Goal: Book appointment/travel/reservation

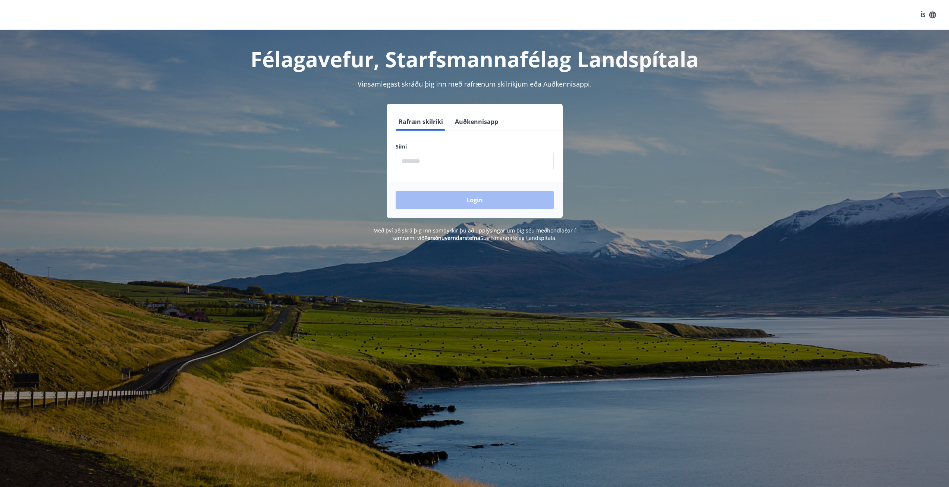
click at [446, 154] on input "phone" at bounding box center [475, 161] width 158 height 18
type input "********"
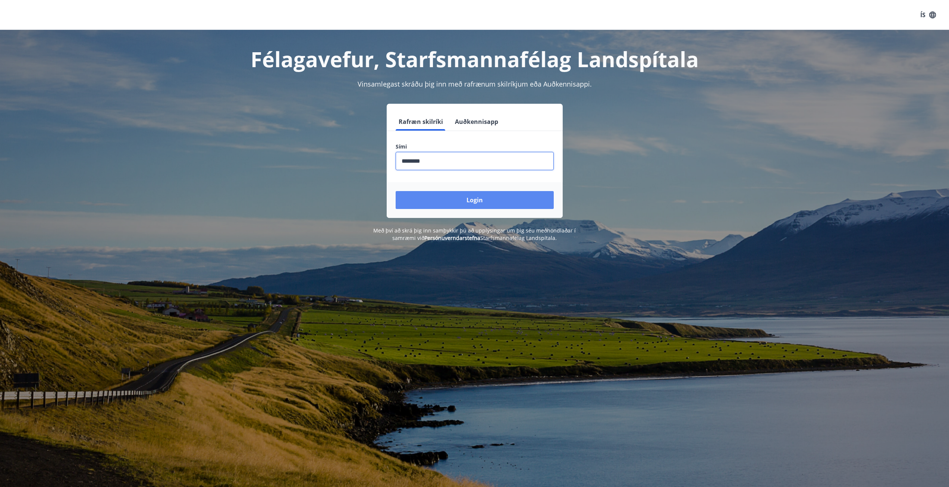
click at [456, 201] on button "Login" at bounding box center [475, 200] width 158 height 18
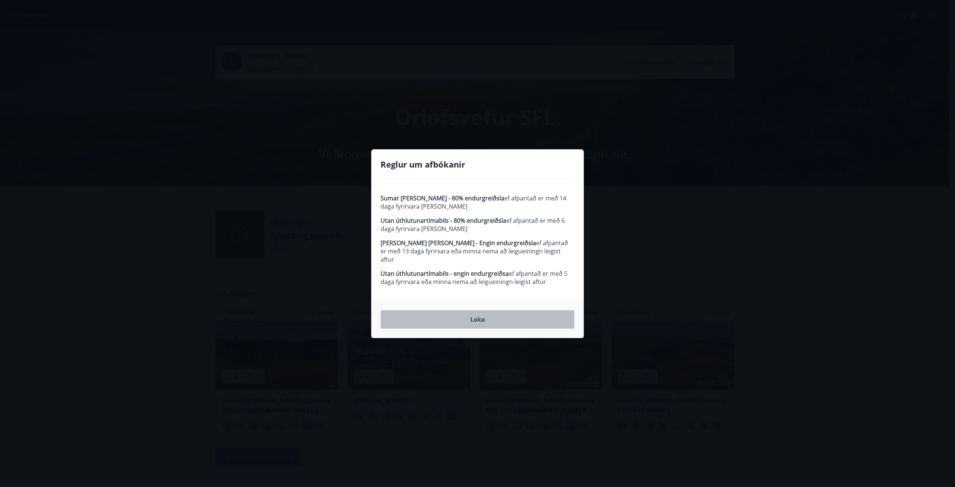
click at [489, 314] on button "Loka" at bounding box center [477, 319] width 194 height 19
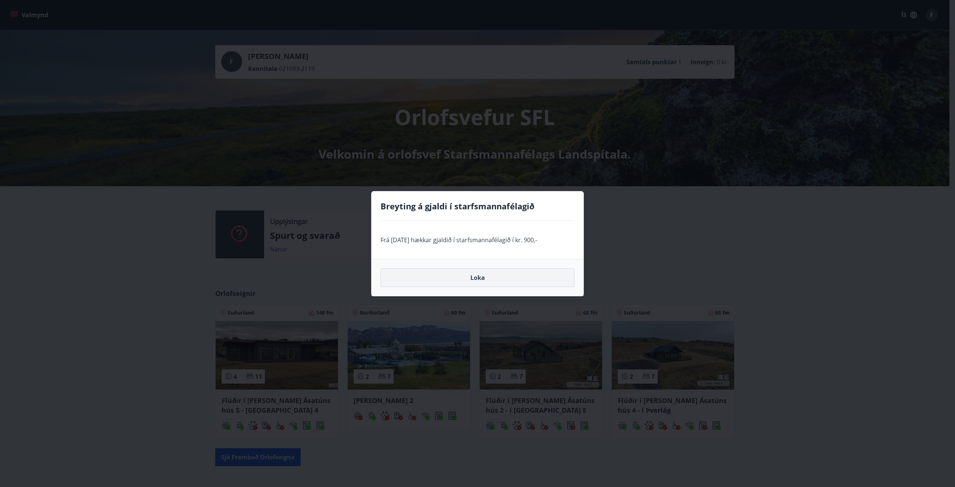
click at [502, 274] on button "Loka" at bounding box center [477, 277] width 194 height 19
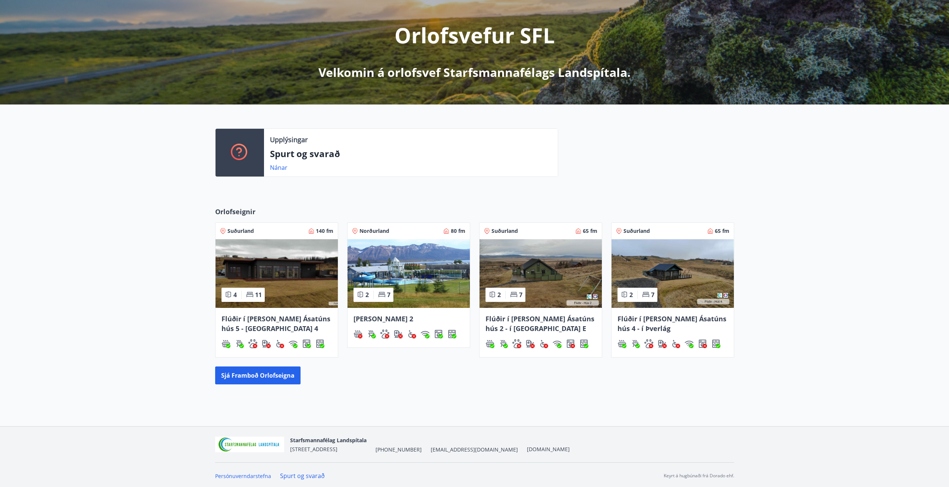
scroll to position [84, 0]
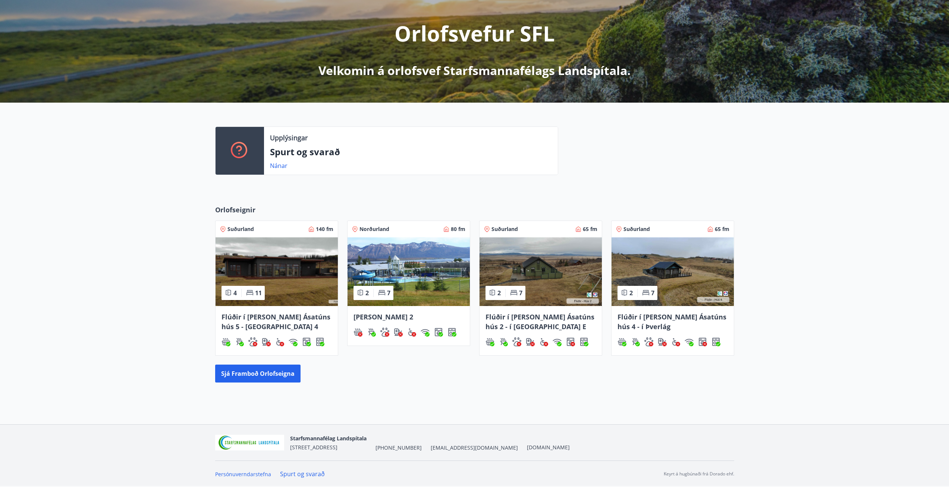
click at [799, 170] on div "Upplýsingar Spurt og svarað Nánar" at bounding box center [474, 148] width 949 height 90
click at [241, 376] on button "Sjá framboð orlofseigna" at bounding box center [257, 373] width 85 height 18
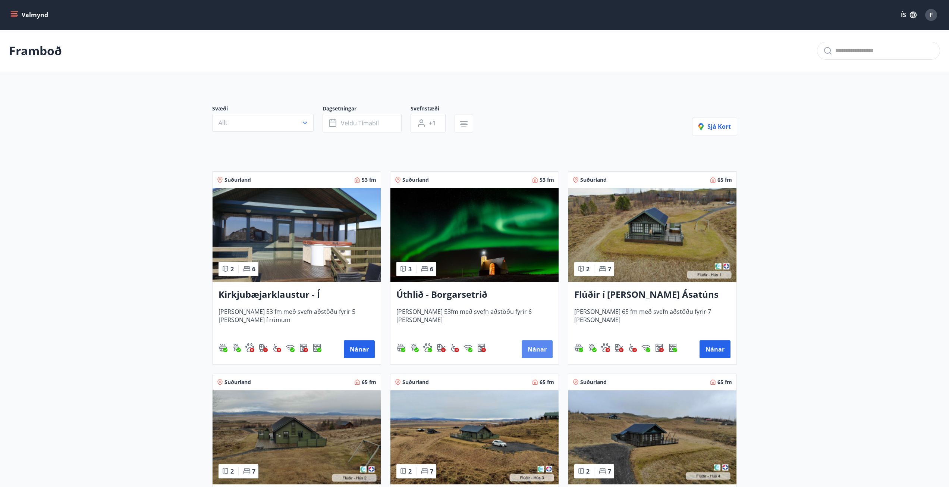
click at [533, 352] on button "Nánar" at bounding box center [537, 349] width 31 height 18
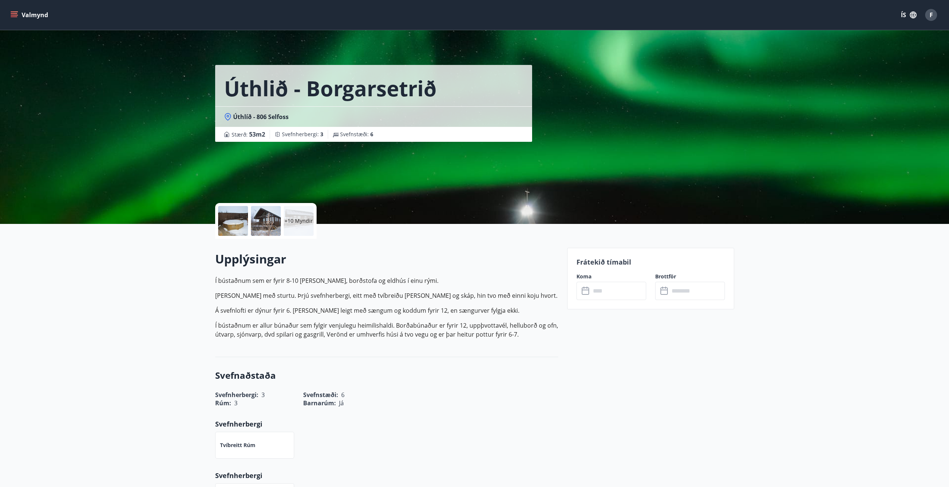
click at [485, 338] on p "Í bústaðnum er allur búnaður sem fylgir venjulegu heimilishaldi. Borðabúnaður e…" at bounding box center [386, 330] width 343 height 18
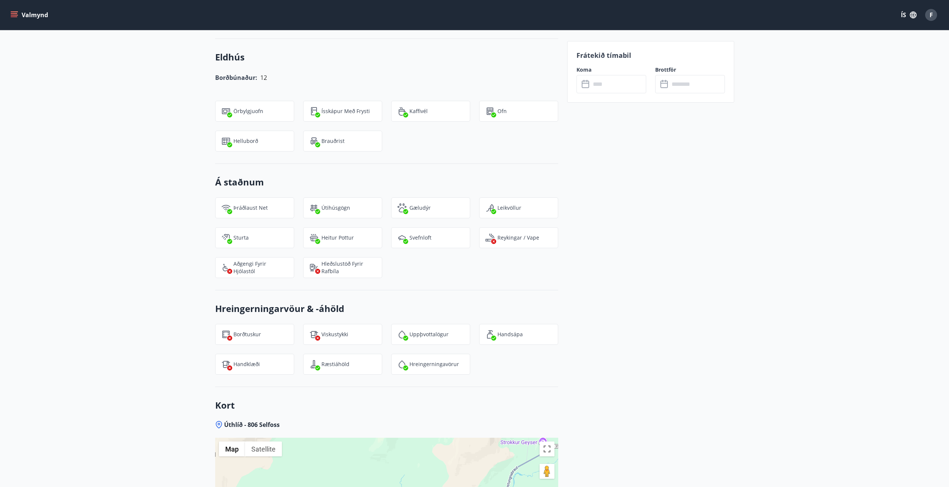
scroll to position [746, 0]
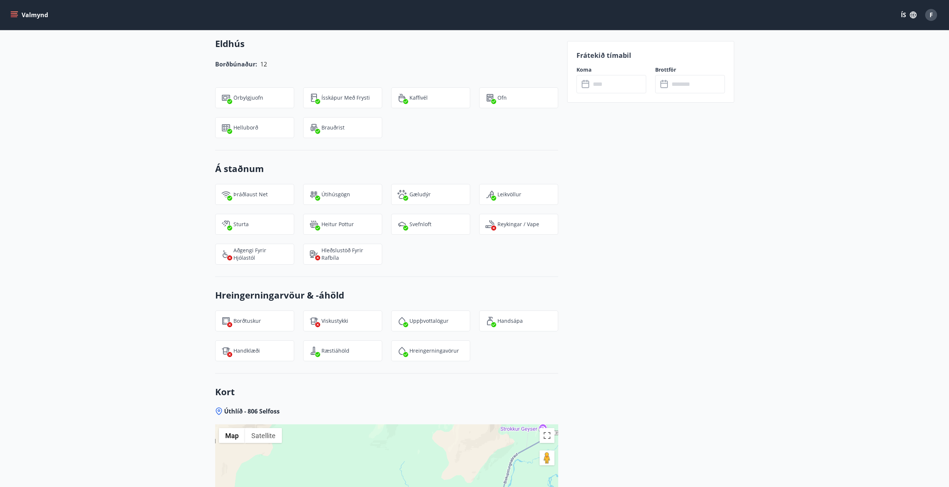
click at [640, 238] on div "Frátekið tímabil Koma ​ ​ Brottför ​ ​" at bounding box center [650, 83] width 167 height 1162
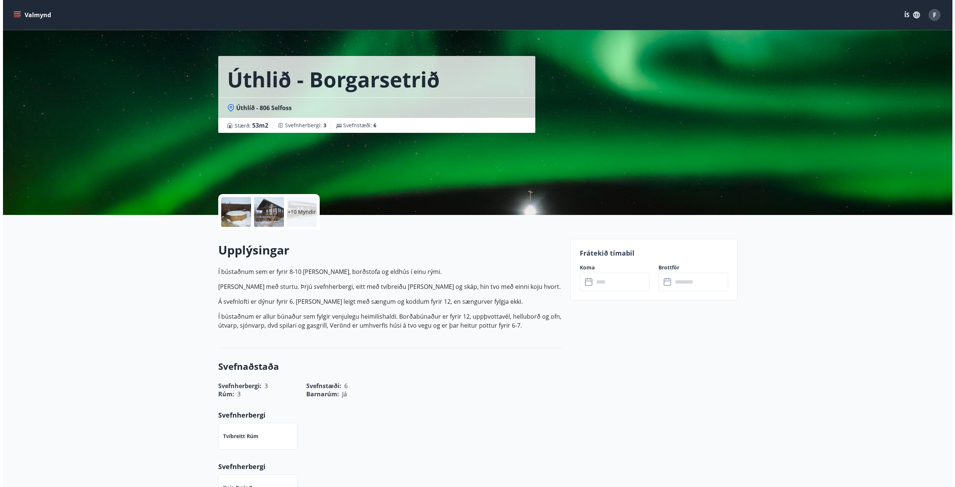
scroll to position [0, 0]
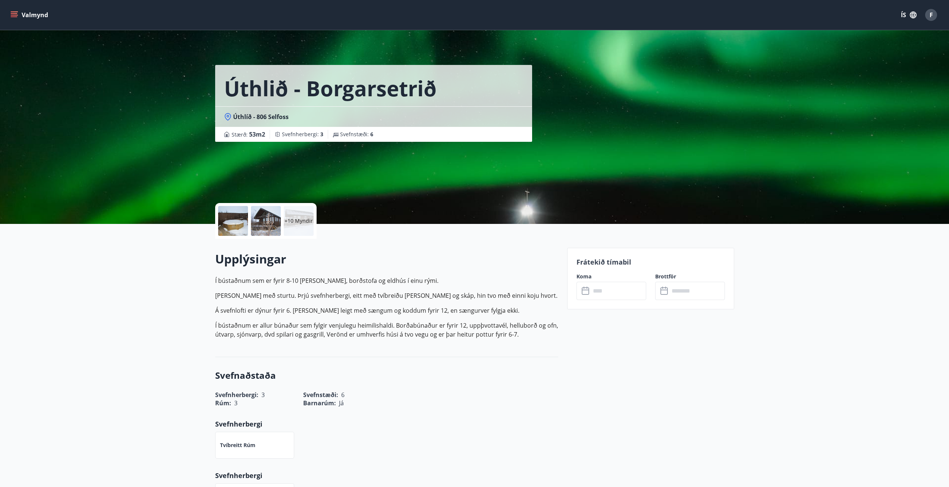
click at [298, 231] on div "+10 Myndir" at bounding box center [299, 221] width 30 height 30
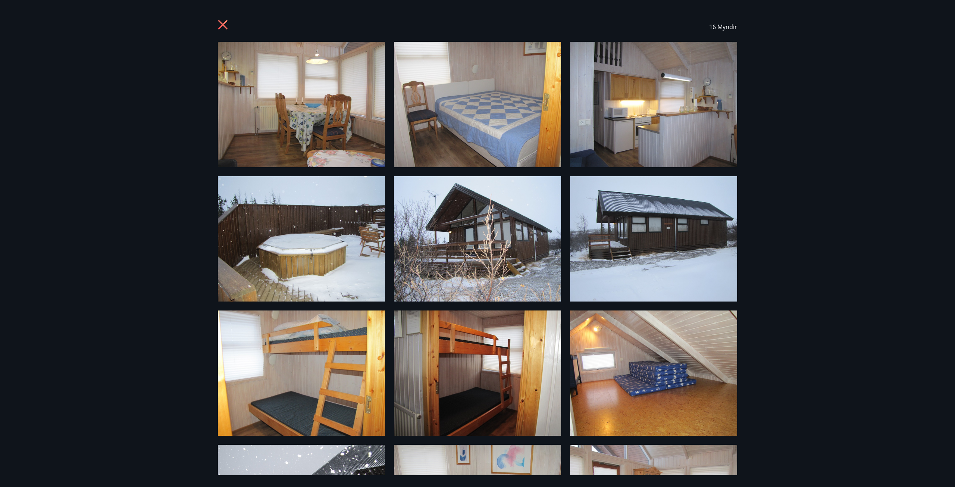
click at [224, 27] on icon at bounding box center [224, 26] width 12 height 12
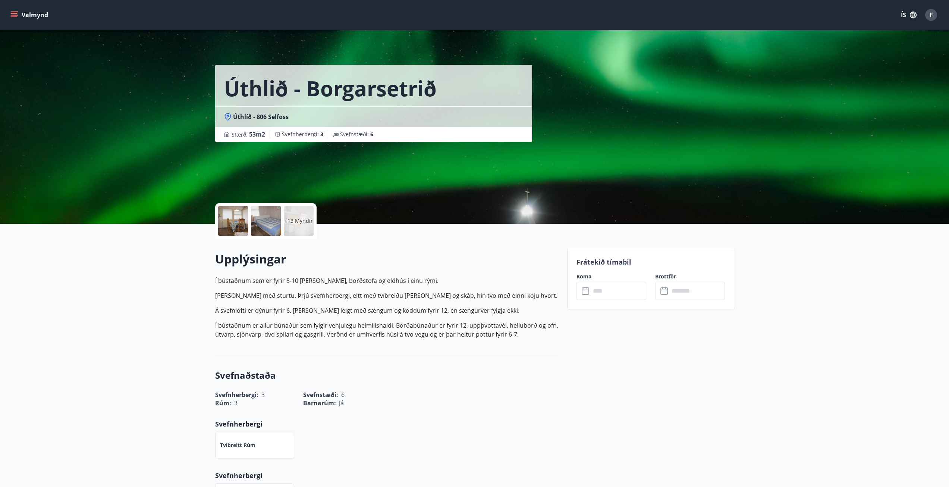
click at [391, 307] on p "Á svefnlofti er dýnur fyrir 6. [PERSON_NAME] leigt með sængum og koddum fyrir 1…" at bounding box center [386, 310] width 343 height 9
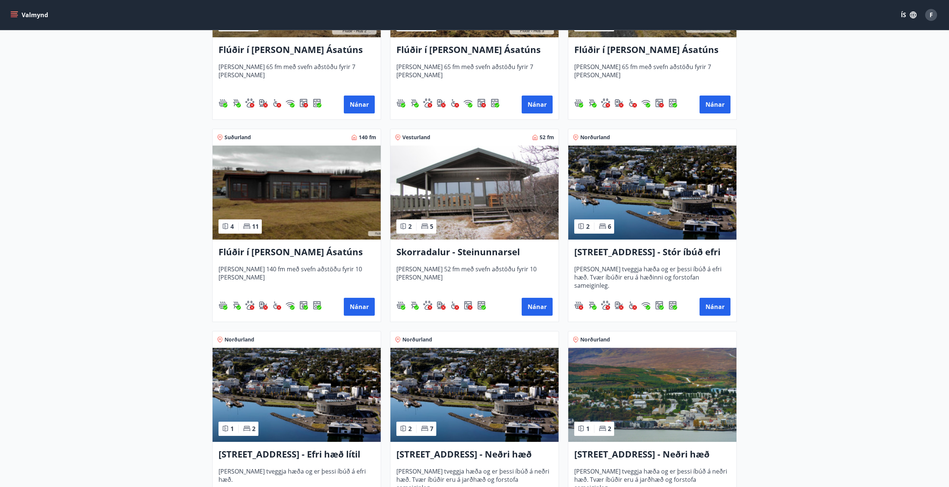
scroll to position [448, 0]
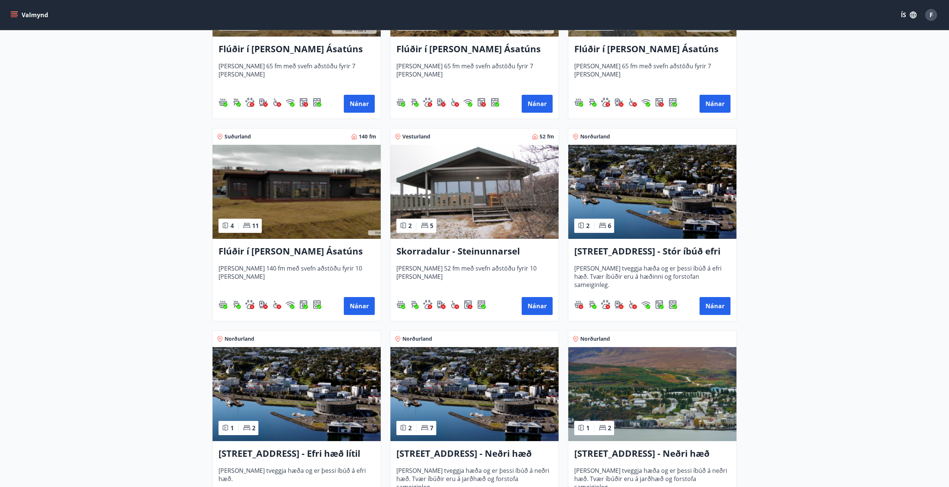
click at [504, 253] on h3 "Skorradalur - Steinunnarsel" at bounding box center [474, 251] width 156 height 13
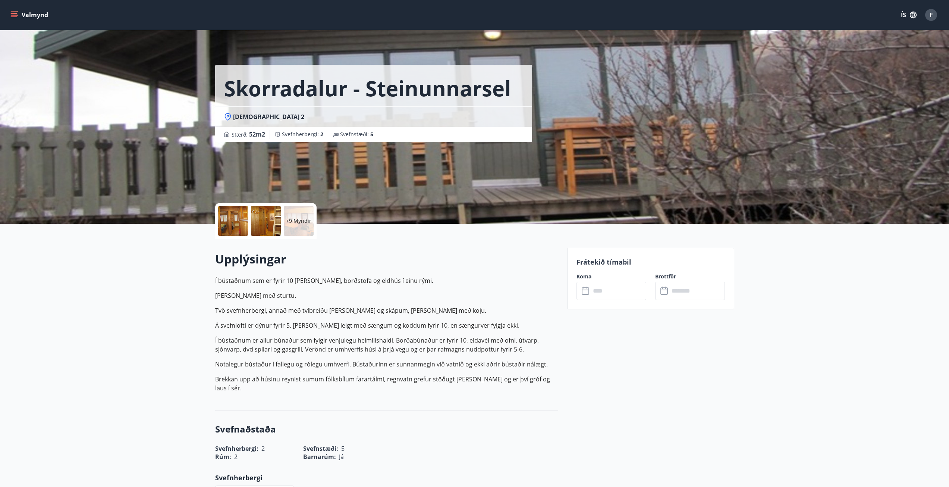
click at [268, 221] on div at bounding box center [266, 221] width 30 height 30
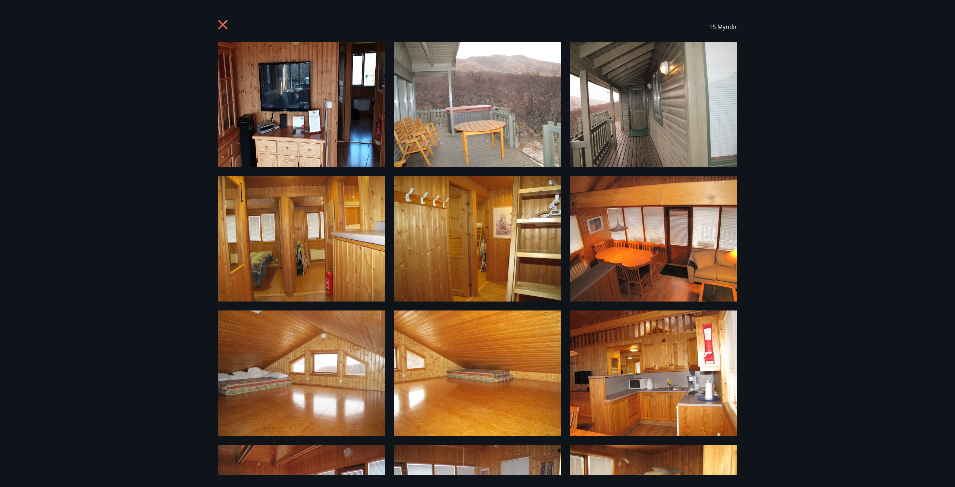
click at [769, 258] on div "15 Myndir" at bounding box center [477, 243] width 955 height 487
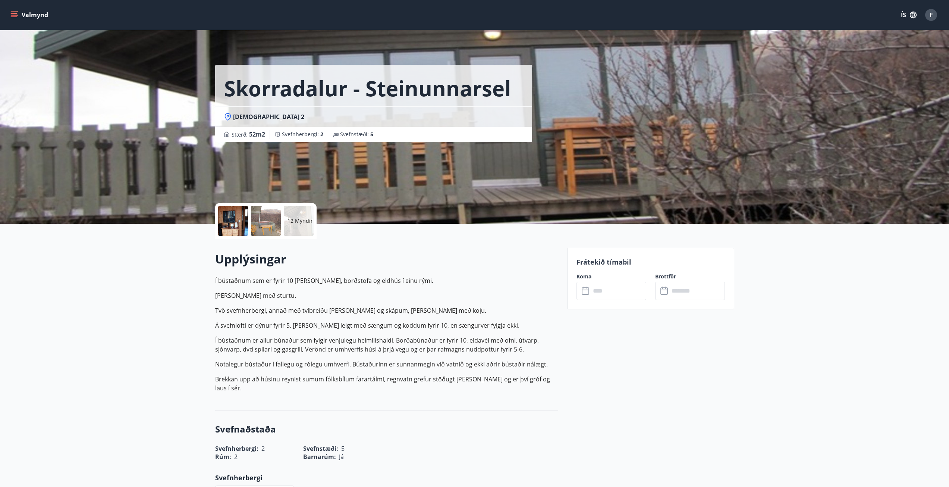
click at [298, 220] on p "+12 Myndir" at bounding box center [299, 220] width 28 height 7
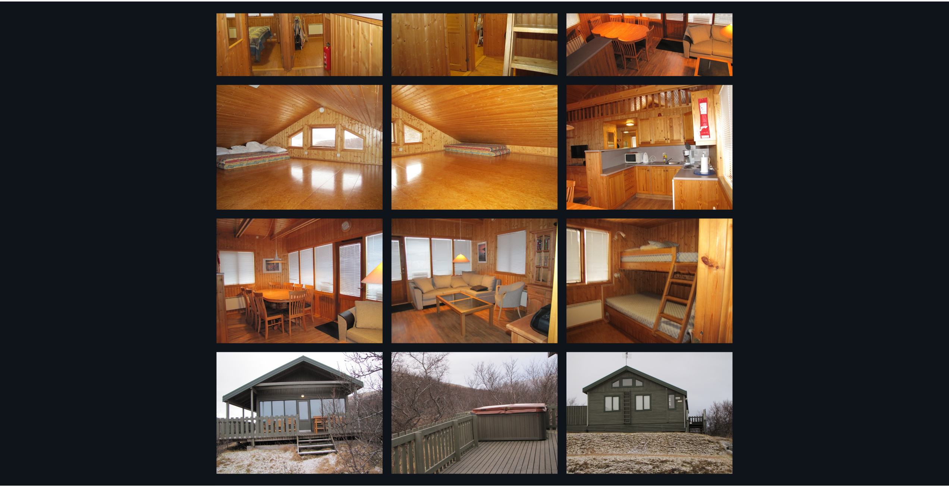
scroll to position [232, 0]
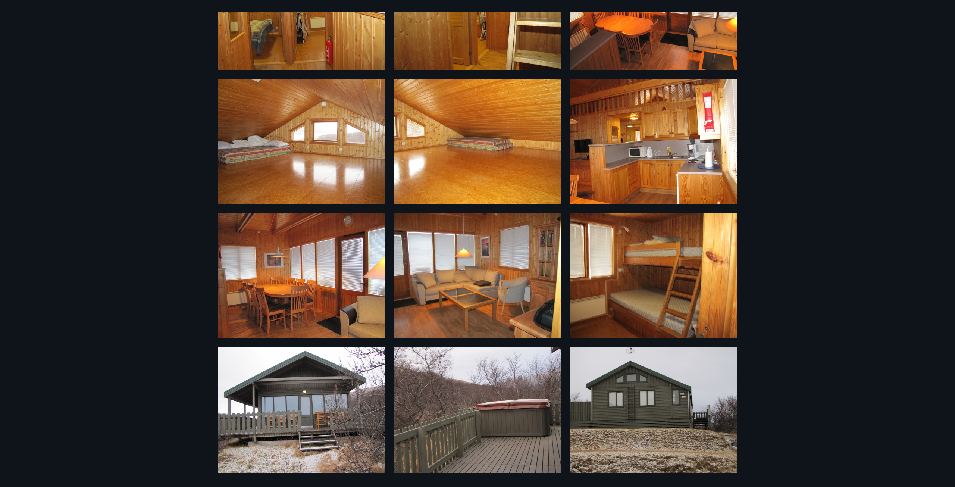
click at [854, 294] on div "15 Myndir" at bounding box center [477, 243] width 955 height 487
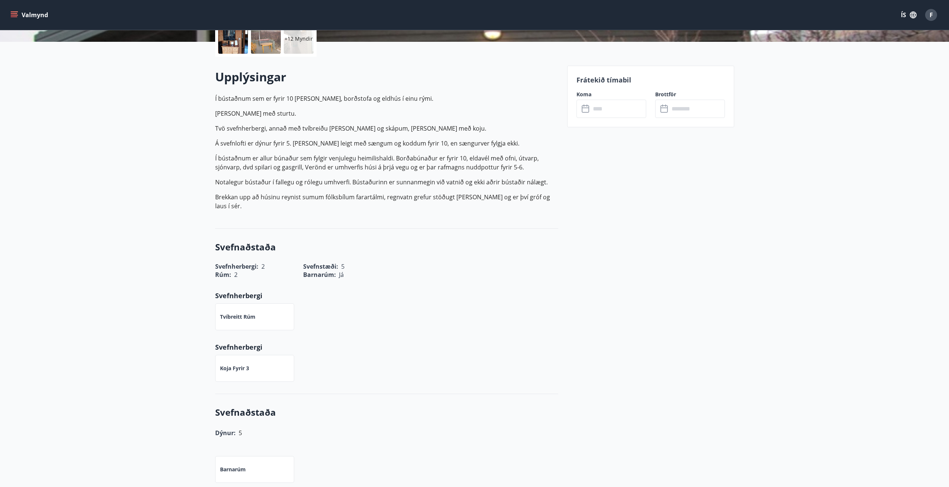
scroll to position [224, 0]
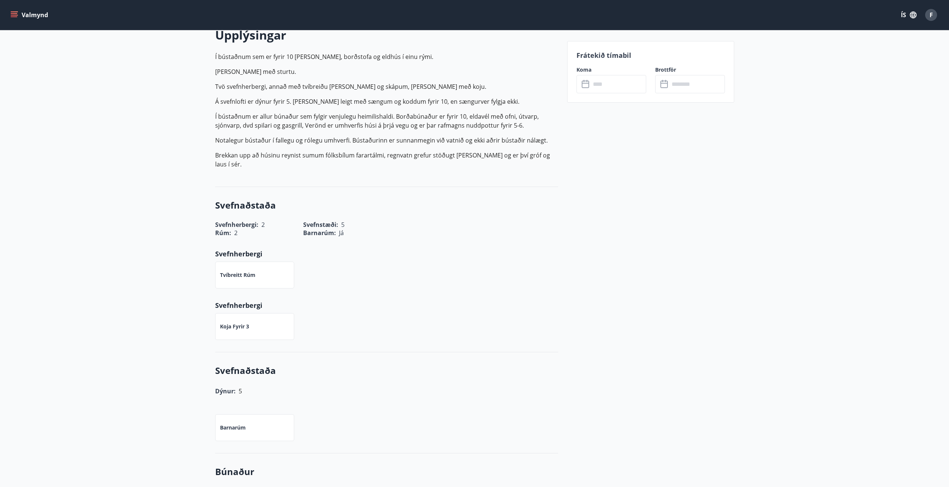
click at [392, 120] on p "Í bústaðnum er allur búnaður sem fylgir venjulegu heimilishaldi. Borðabúnaður e…" at bounding box center [386, 121] width 343 height 18
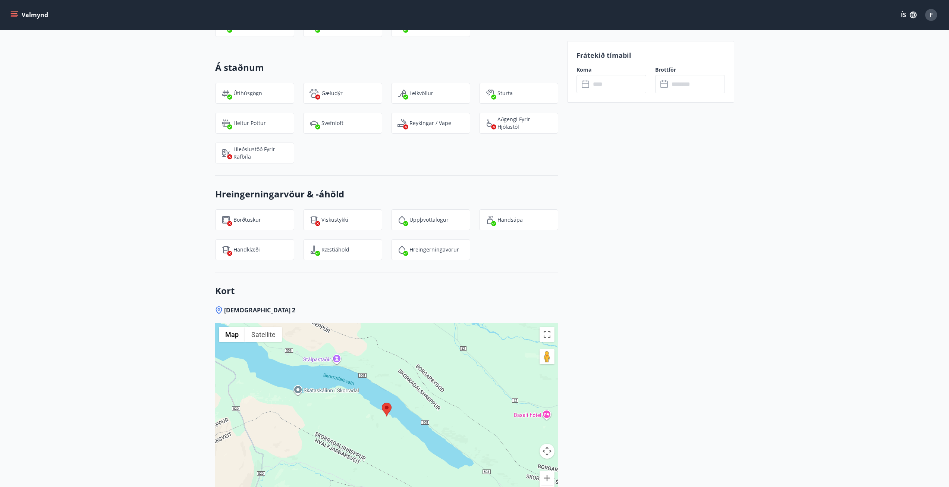
scroll to position [895, 0]
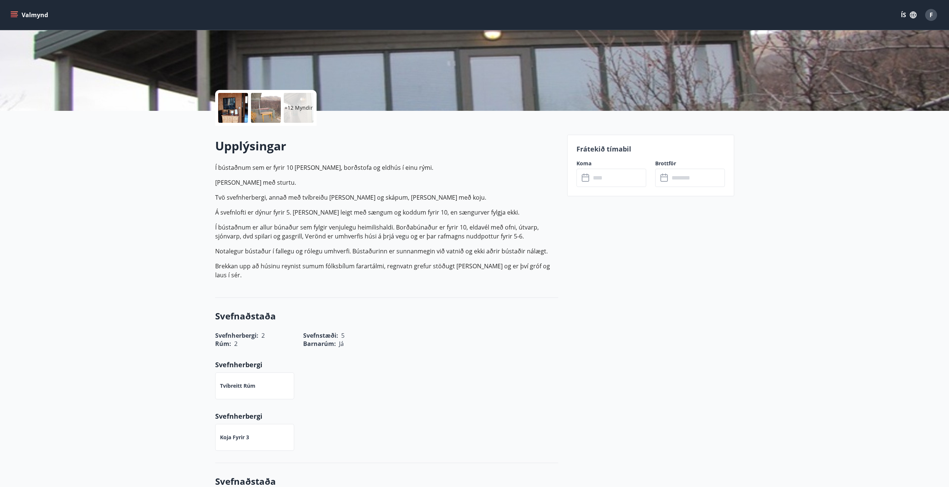
scroll to position [0, 0]
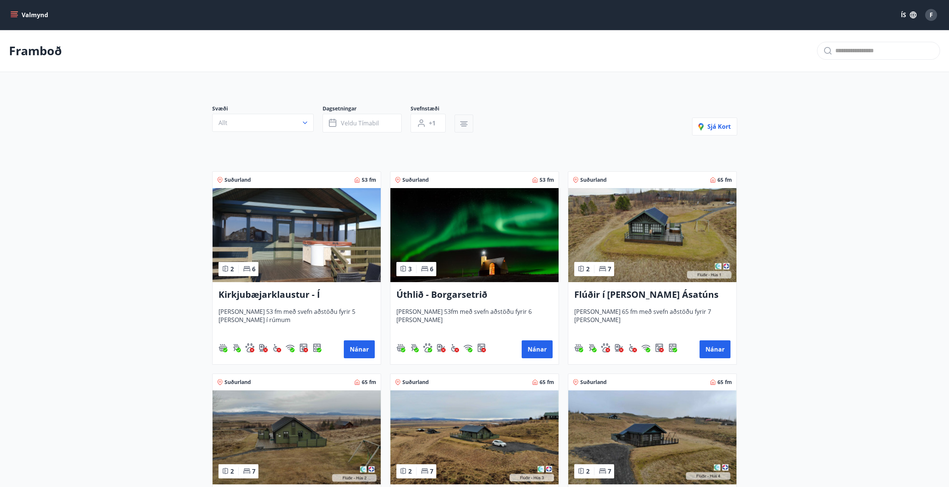
click at [460, 124] on icon "button" at bounding box center [463, 123] width 9 height 9
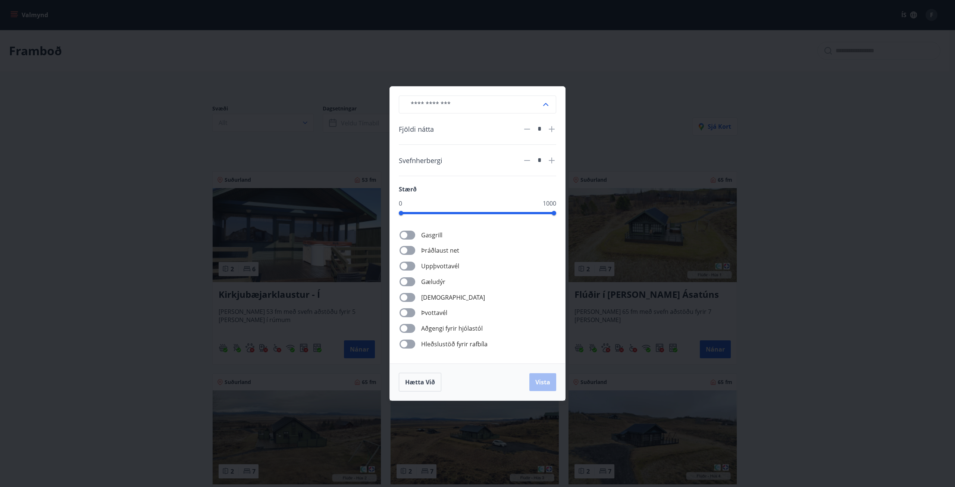
click at [681, 92] on div "​ Fjöldi nátta * Svefnherbergi * Stærð 0 1000 Gasgrill Þráðlaust net Uppþvottav…" at bounding box center [477, 243] width 955 height 487
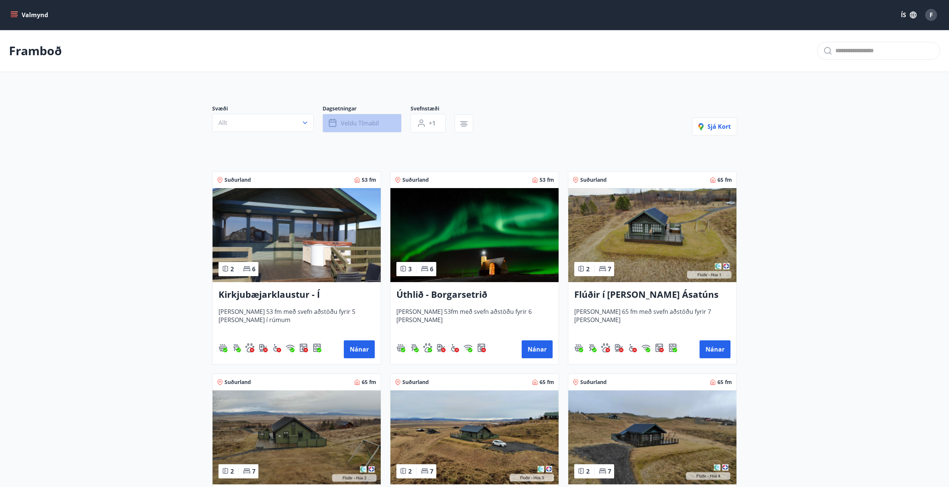
click at [363, 123] on span "Veldu tímabil" at bounding box center [360, 123] width 38 height 8
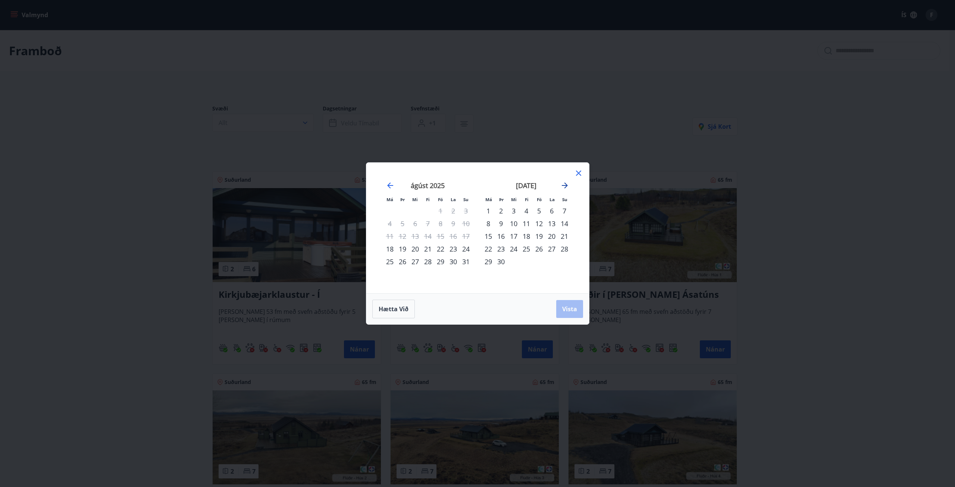
click at [565, 183] on icon "Move forward to switch to the next month." at bounding box center [564, 185] width 9 height 9
click at [567, 186] on icon "Move forward to switch to the next month." at bounding box center [565, 185] width 6 height 6
click at [388, 184] on icon "Move backward to switch to the previous month." at bounding box center [390, 185] width 9 height 9
click at [440, 208] on div "3" at bounding box center [440, 210] width 13 height 13
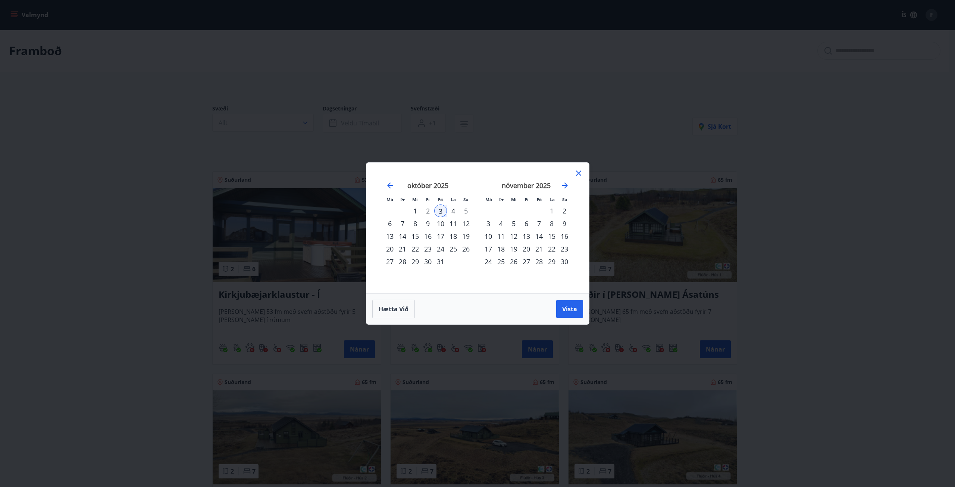
click at [405, 222] on div "7" at bounding box center [402, 223] width 13 height 13
click at [573, 313] on span "Vista" at bounding box center [569, 309] width 15 height 8
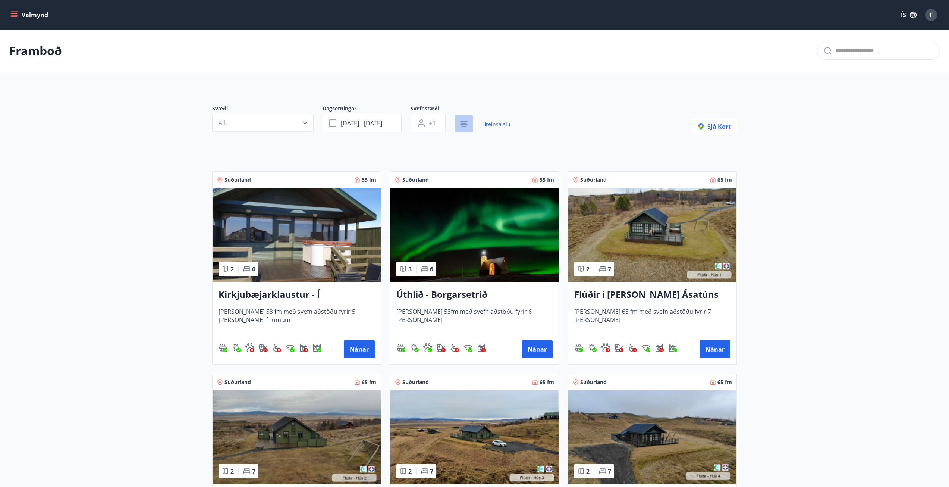
click at [469, 126] on button "button" at bounding box center [464, 123] width 19 height 18
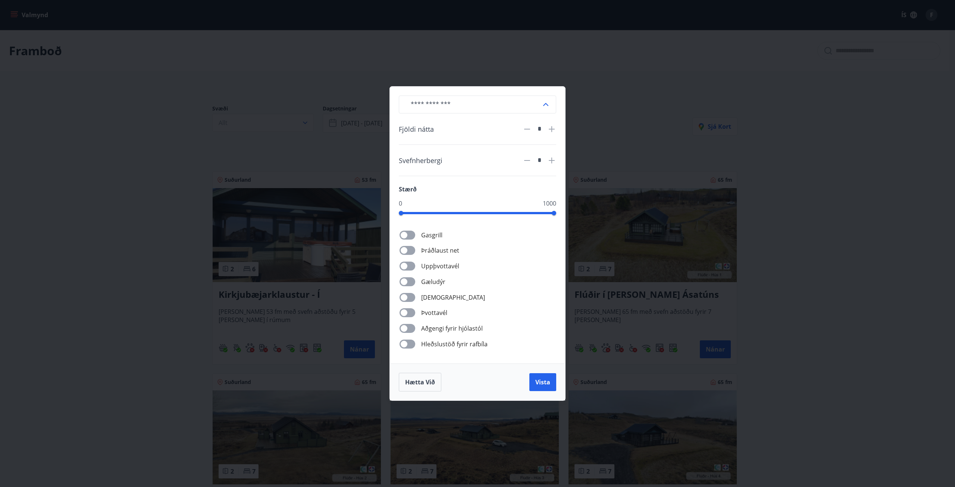
click at [607, 57] on div "​ Fjöldi nátta * Svefnherbergi * Stærð 0 1000 Gasgrill Þráðlaust net Uppþvottav…" at bounding box center [477, 243] width 955 height 487
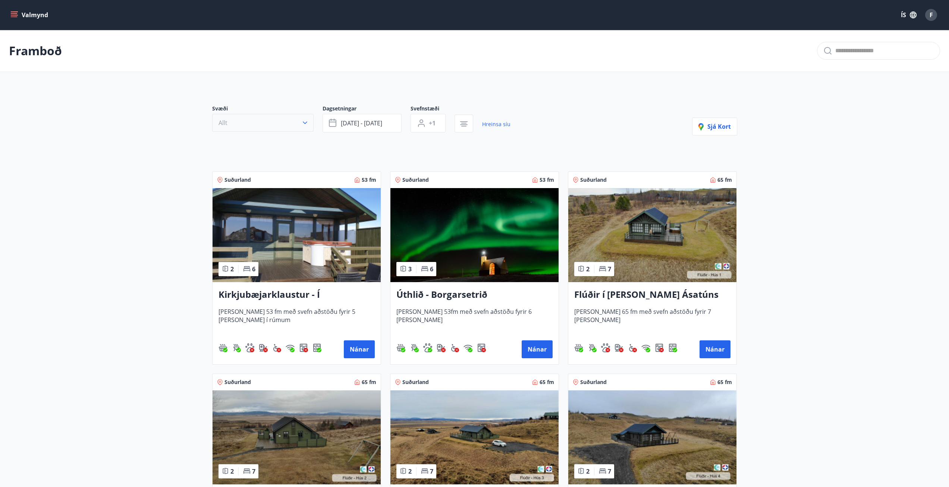
click at [280, 124] on button "Allt" at bounding box center [262, 123] width 101 height 18
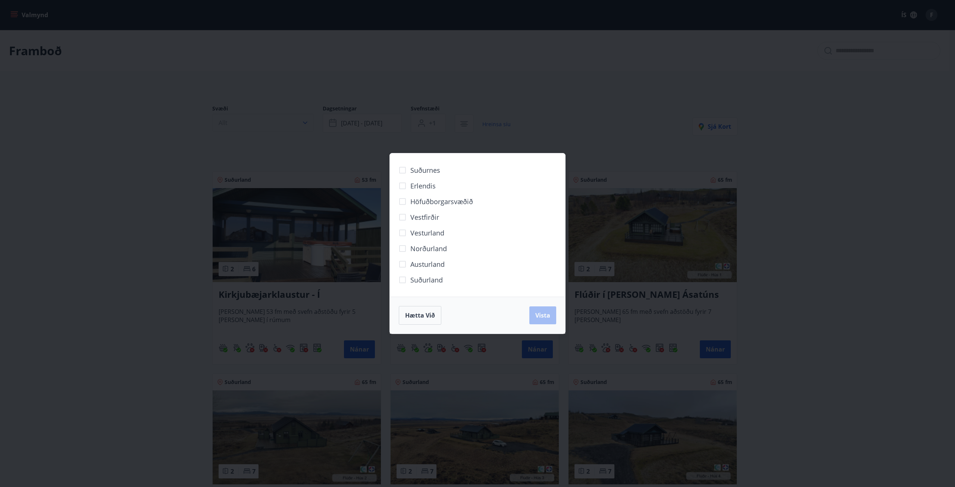
click at [280, 124] on div "Suðurnes Erlendis Höfuðborgarsvæðið [GEOGRAPHIC_DATA] [GEOGRAPHIC_DATA] [GEOGRA…" at bounding box center [477, 243] width 955 height 487
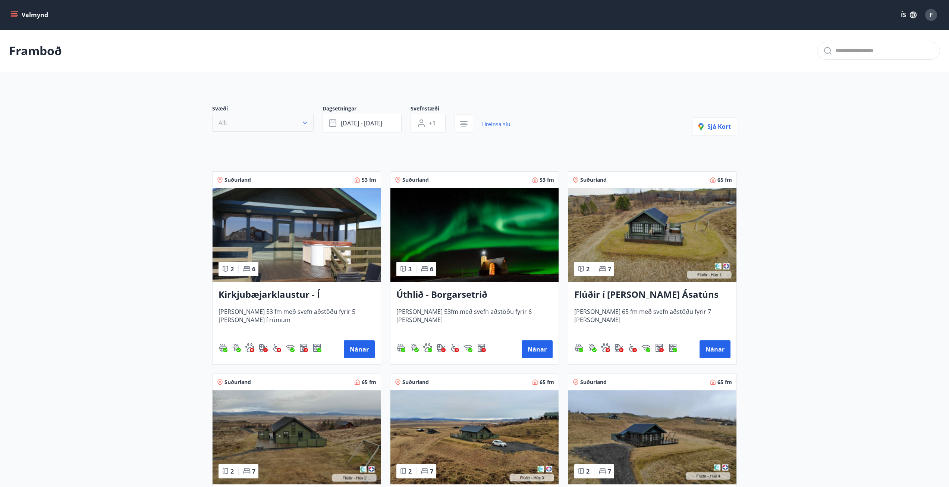
click at [277, 126] on button "Allt" at bounding box center [262, 123] width 101 height 18
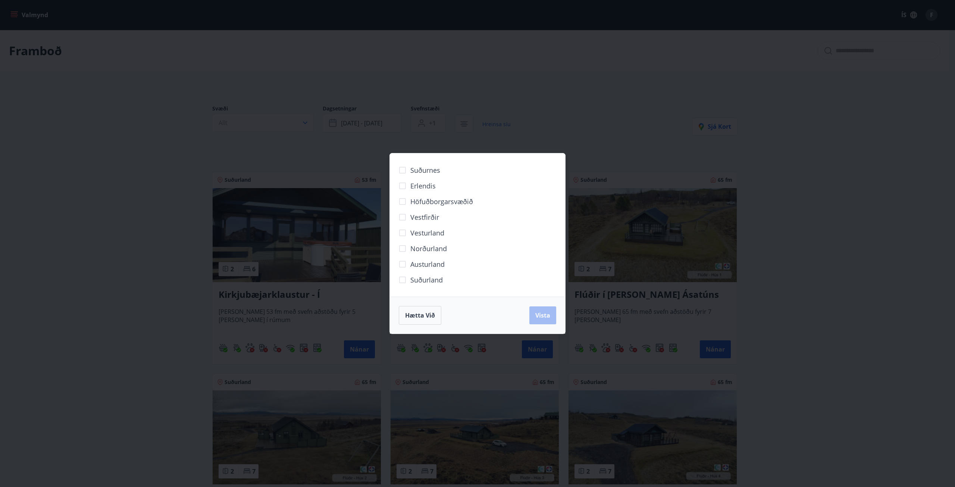
click at [603, 70] on div "Suðurnes Erlendis Höfuðborgarsvæðið [GEOGRAPHIC_DATA] [GEOGRAPHIC_DATA] [GEOGRA…" at bounding box center [477, 243] width 955 height 487
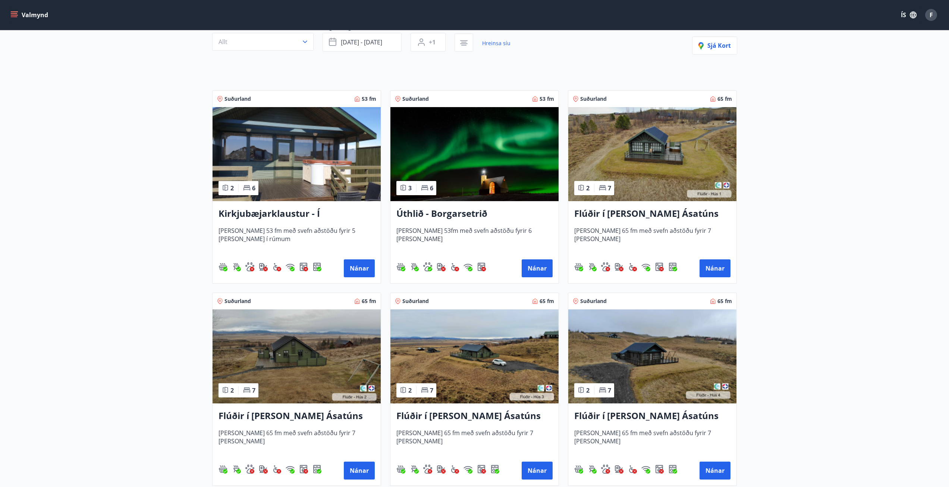
scroll to position [186, 0]
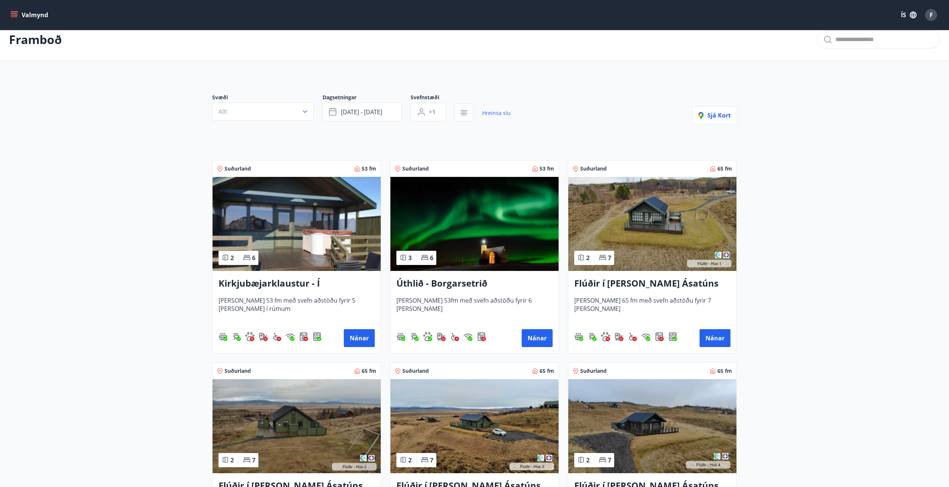
scroll to position [0, 0]
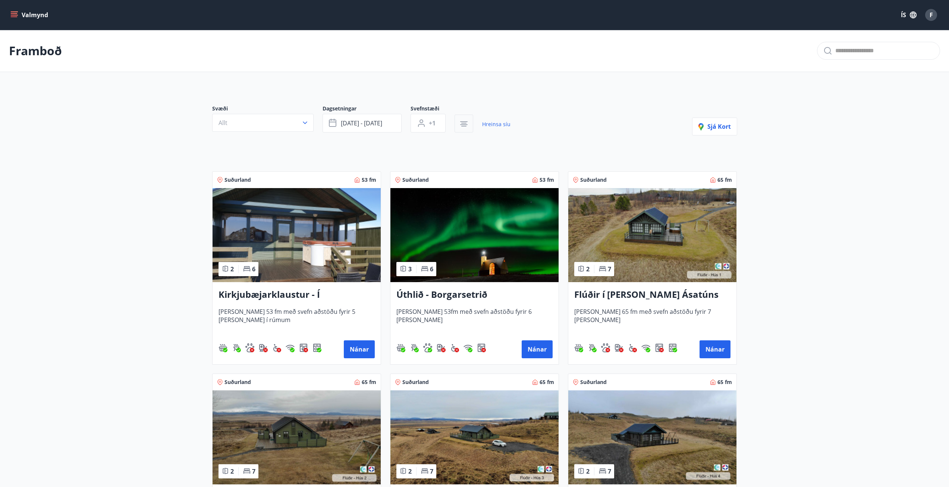
click at [466, 119] on icon "button" at bounding box center [463, 123] width 9 height 9
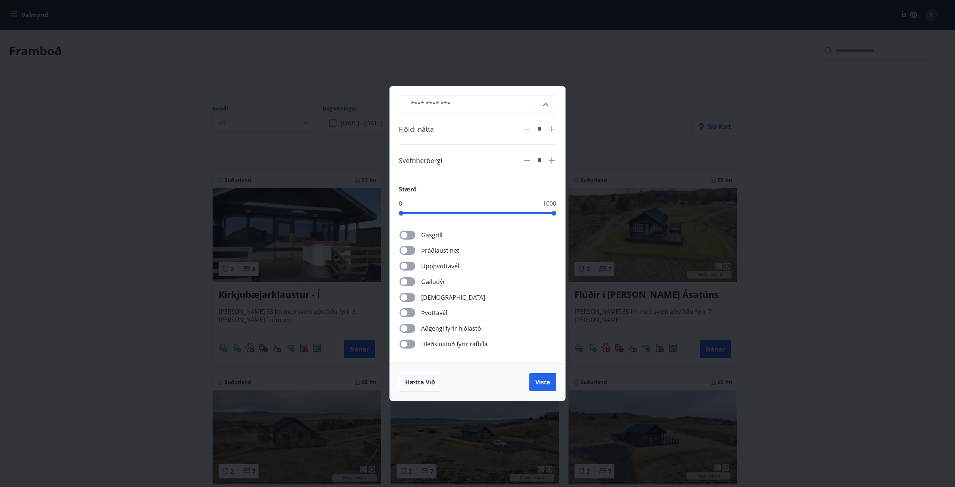
click at [630, 81] on div "​ Fjöldi nátta * Svefnherbergi * Stærð 0 1000 Gasgrill Þráðlaust net Uppþvottav…" at bounding box center [477, 243] width 955 height 487
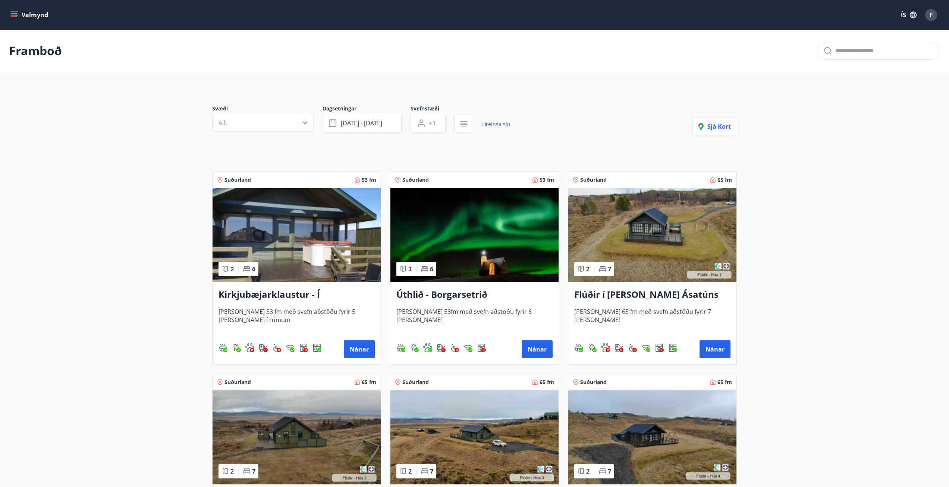
click at [465, 120] on icon "button" at bounding box center [463, 123] width 9 height 9
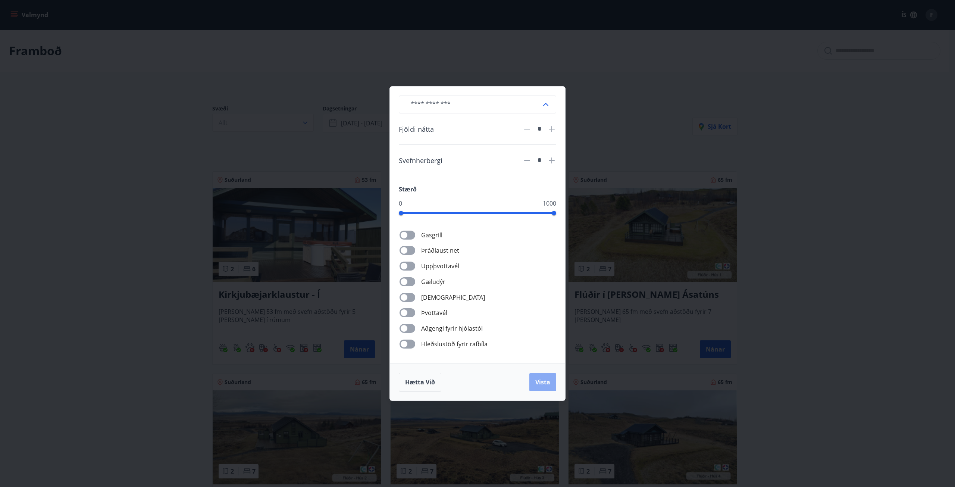
click at [549, 382] on span "Vista" at bounding box center [542, 382] width 15 height 8
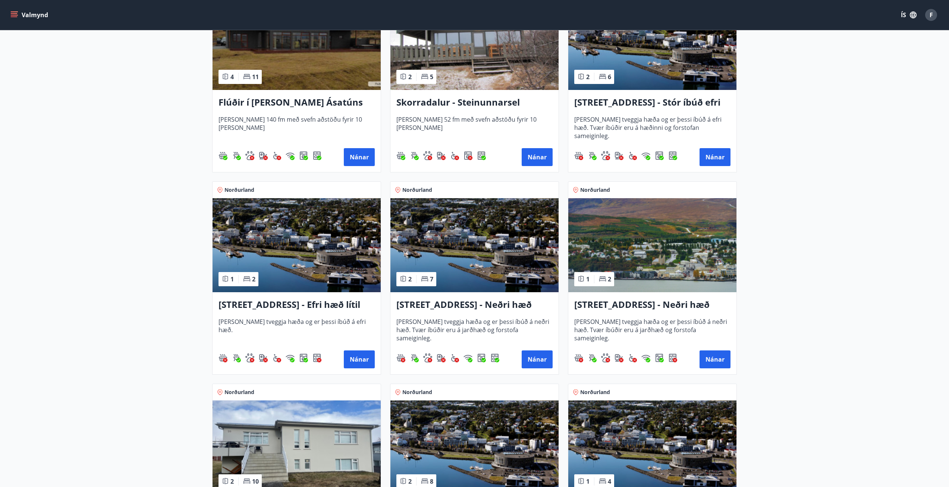
scroll to position [597, 0]
click at [716, 156] on button "Nánar" at bounding box center [715, 157] width 31 height 18
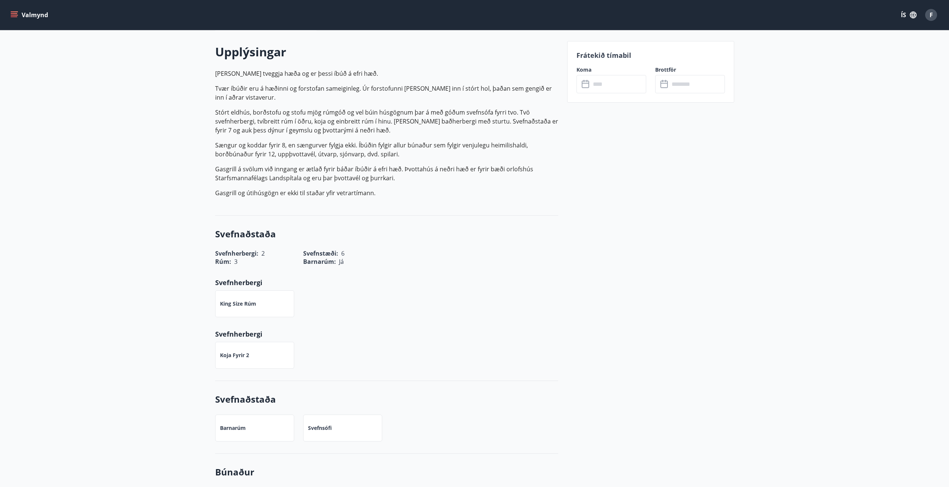
scroll to position [261, 0]
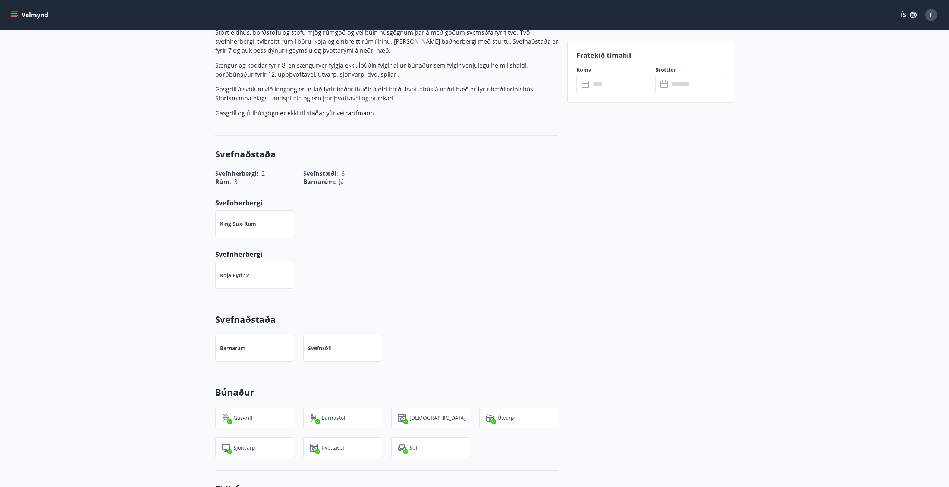
scroll to position [277, 0]
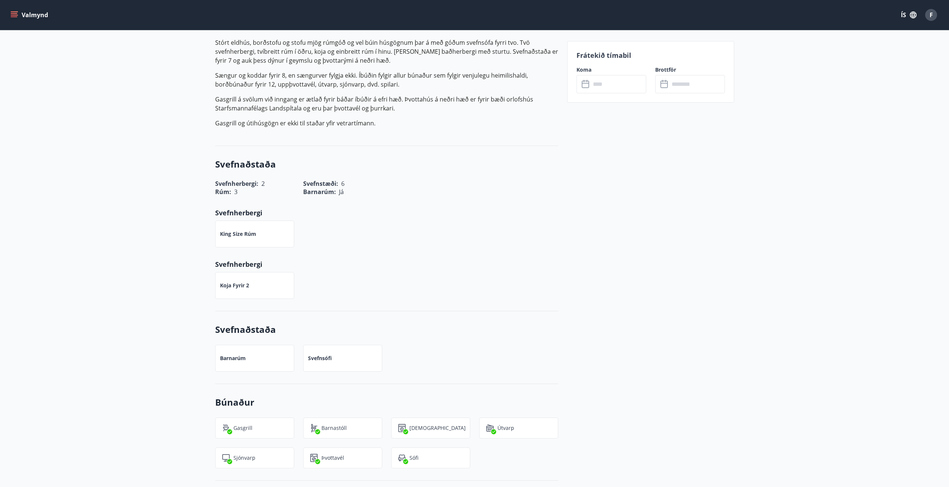
click at [621, 86] on input "text" at bounding box center [619, 84] width 56 height 18
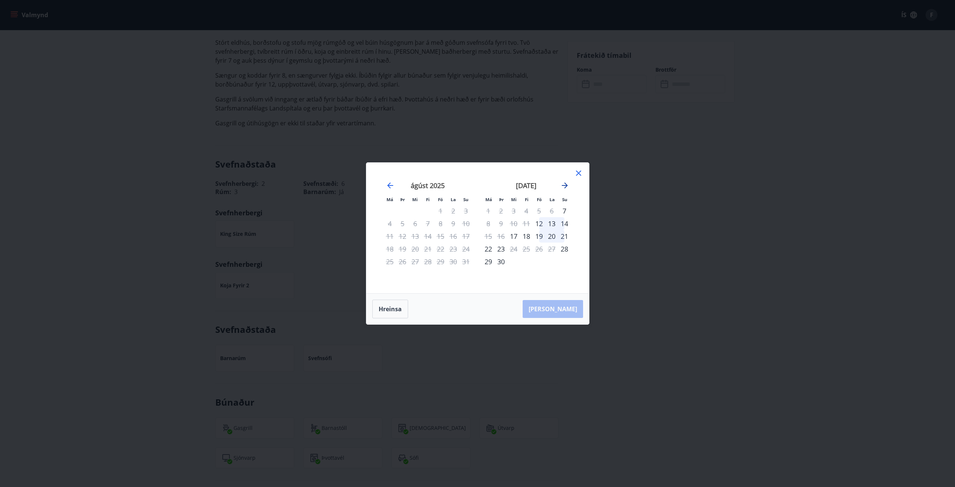
click at [566, 182] on icon "Move forward to switch to the next month." at bounding box center [564, 185] width 9 height 9
click at [566, 183] on icon "Move forward to switch to the next month." at bounding box center [564, 185] width 9 height 9
click at [578, 174] on icon at bounding box center [578, 173] width 9 height 9
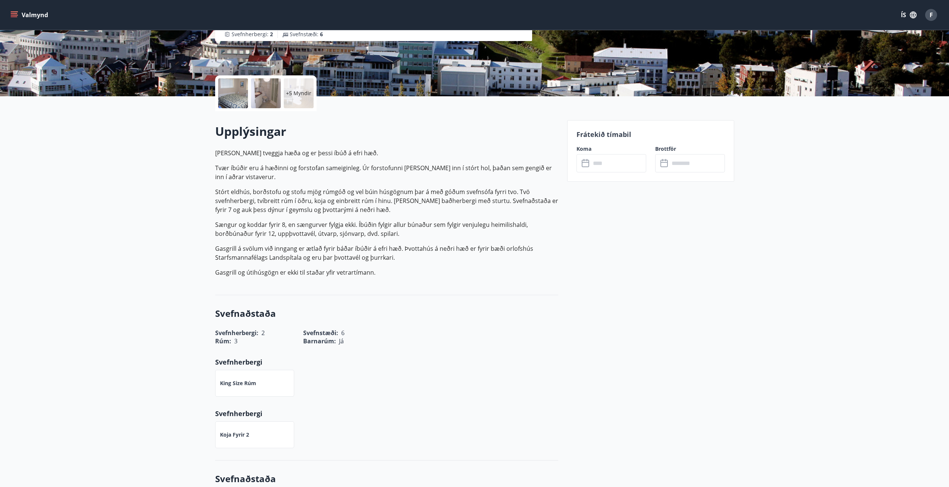
scroll to position [0, 0]
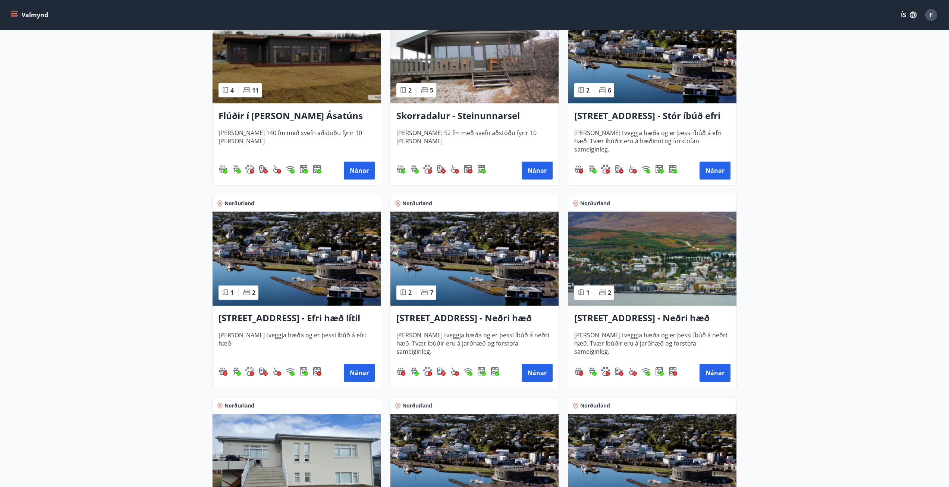
scroll to position [448, 0]
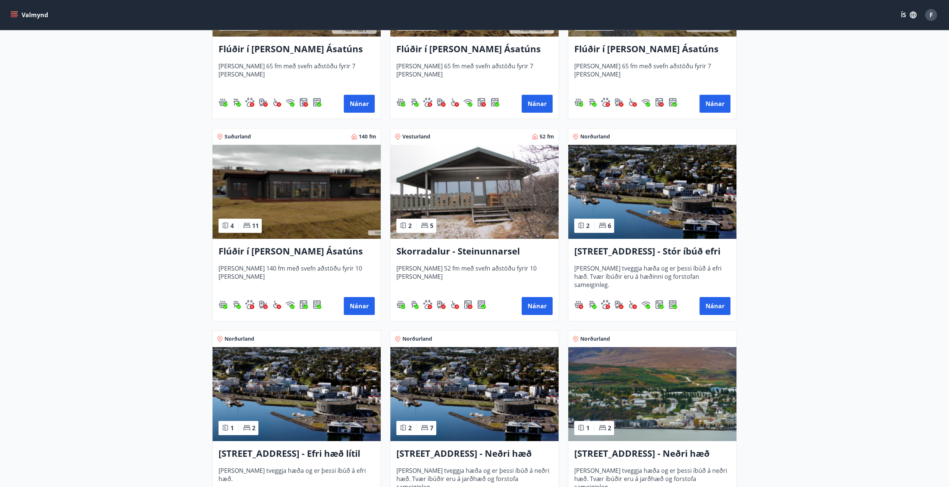
drag, startPoint x: 316, startPoint y: 250, endPoint x: 271, endPoint y: 252, distance: 45.2
click at [271, 252] on h3 "Flúðir í [PERSON_NAME] Ásatúns hús 5 - [GEOGRAPHIC_DATA] 4" at bounding box center [297, 251] width 156 height 13
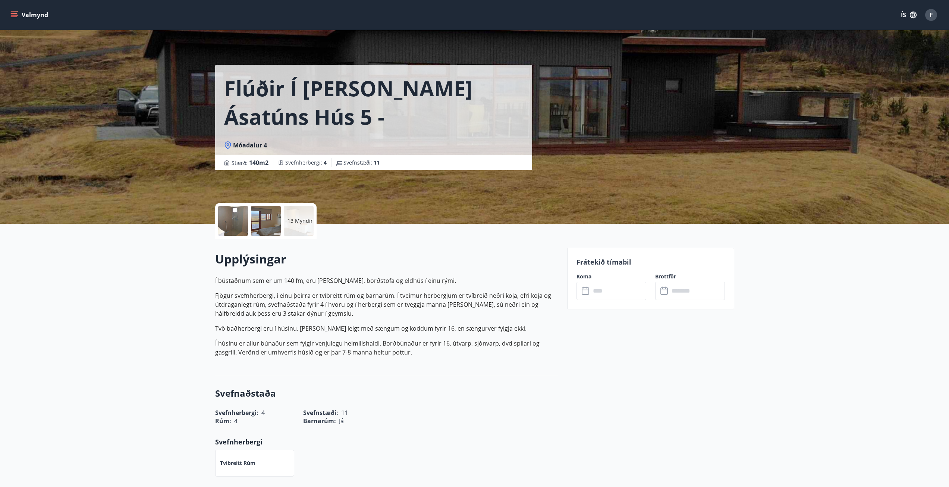
click at [241, 219] on div at bounding box center [233, 221] width 30 height 30
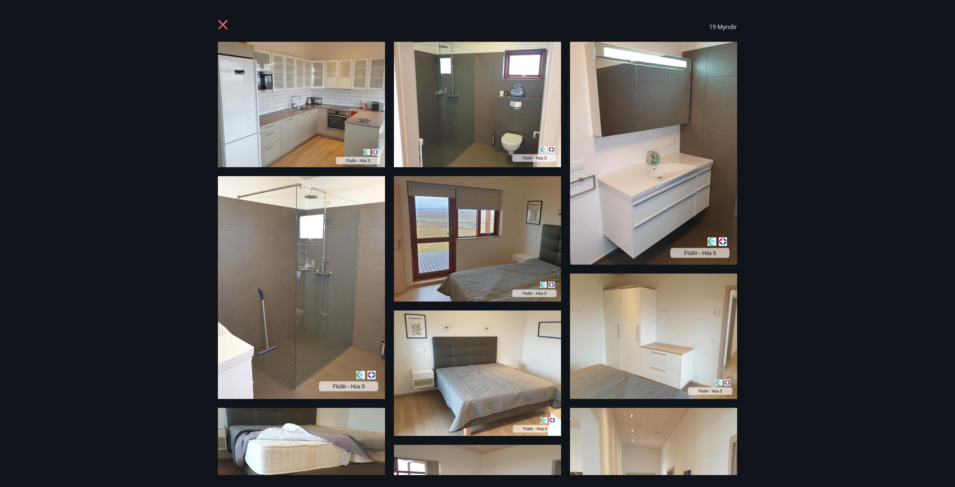
click at [231, 28] on div "19 Myndir" at bounding box center [477, 27] width 519 height 30
click at [219, 23] on icon at bounding box center [224, 26] width 12 height 12
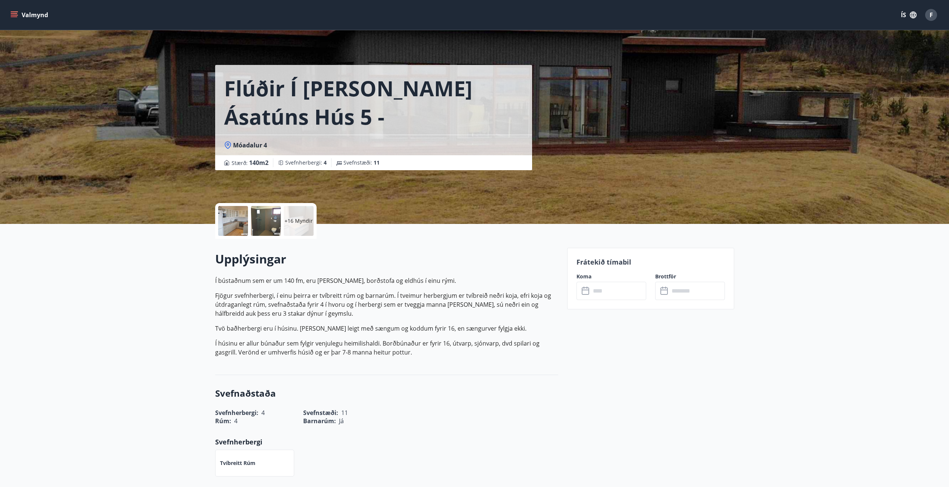
click at [312, 312] on p "Fjögur svefnherbergi, í einu þeirra er tvíbreitt rúm og barnarúm. Í tveimur her…" at bounding box center [386, 304] width 343 height 27
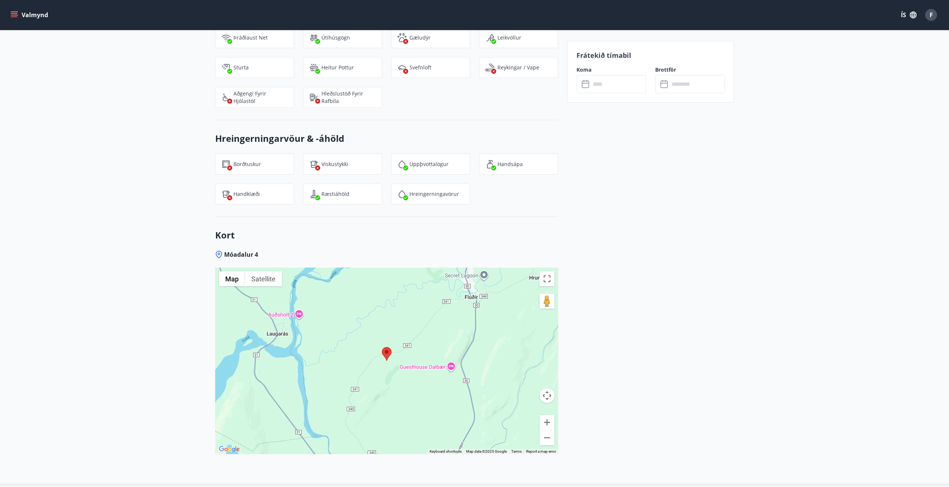
scroll to position [1032, 0]
